Goal: Find specific page/section: Find specific page/section

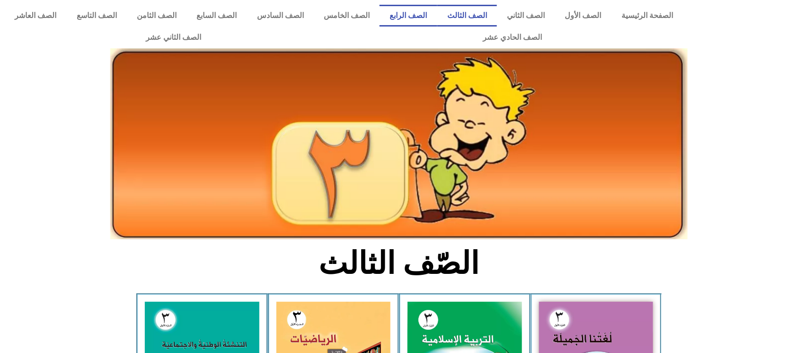
click at [423, 19] on link "الصف الرابع" at bounding box center [408, 16] width 57 height 22
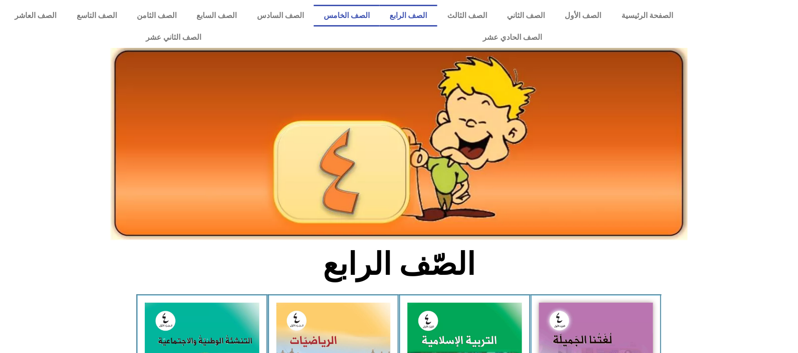
click at [360, 14] on link "الصف الخامس" at bounding box center [347, 16] width 66 height 22
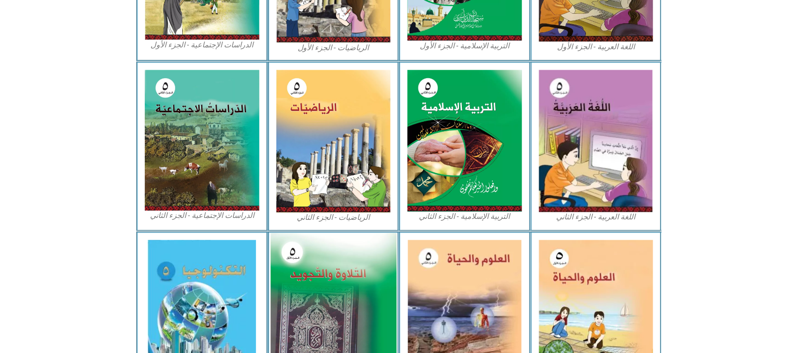
scroll to position [442, 0]
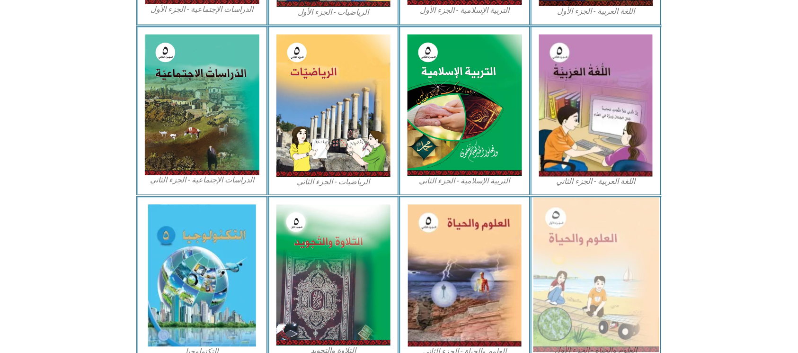
click at [628, 228] on img at bounding box center [596, 274] width 126 height 155
click at [607, 269] on img at bounding box center [596, 274] width 126 height 155
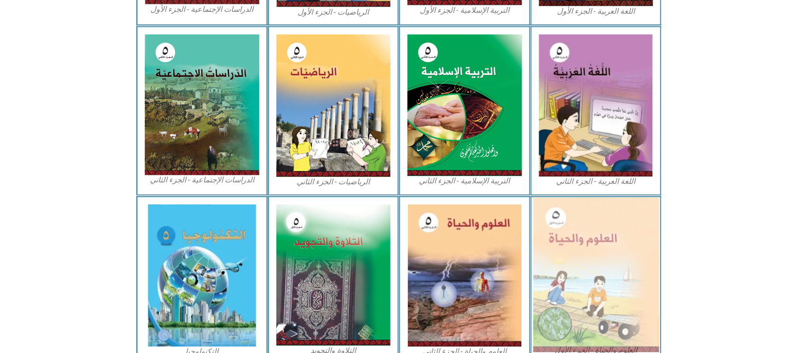
click at [607, 269] on img at bounding box center [596, 274] width 126 height 155
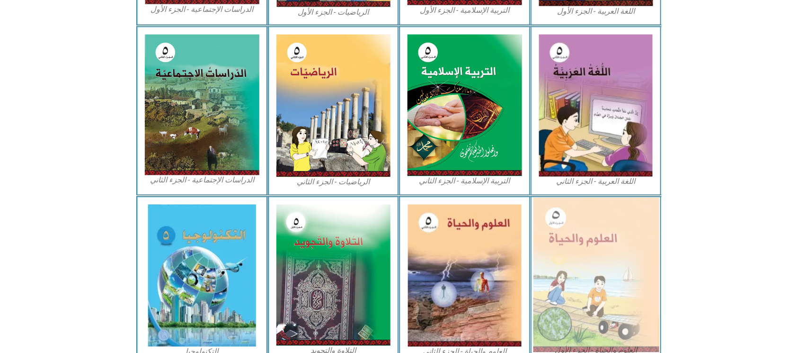
click at [607, 269] on img at bounding box center [596, 274] width 126 height 155
click at [606, 269] on img at bounding box center [596, 274] width 126 height 155
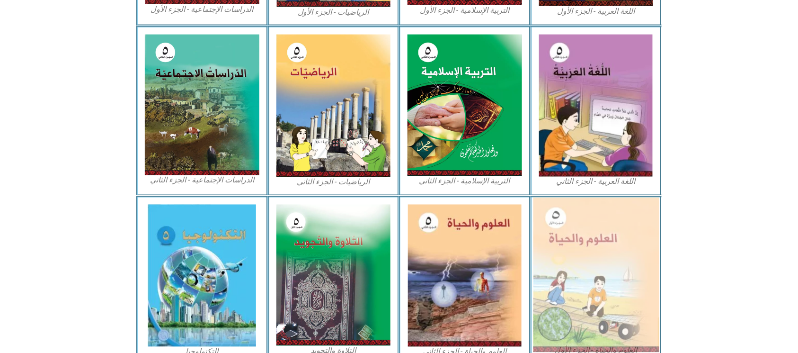
click at [606, 269] on img at bounding box center [596, 274] width 126 height 155
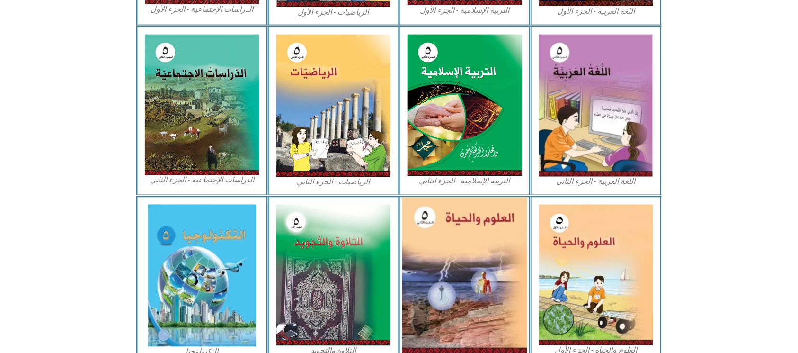
drag, startPoint x: 500, startPoint y: 227, endPoint x: 469, endPoint y: 208, distance: 36.5
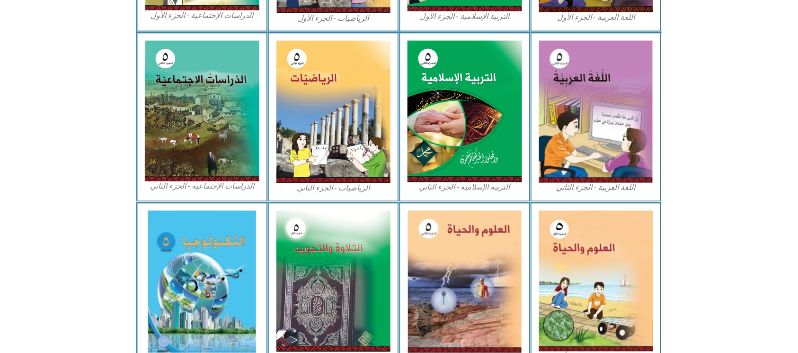
drag, startPoint x: 357, startPoint y: 190, endPoint x: 43, endPoint y: 108, distance: 324.8
